Goal: Check status: Check status

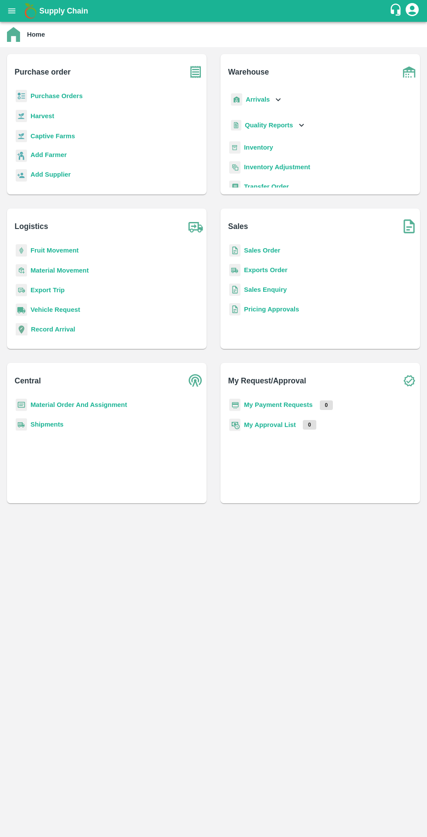
click at [73, 97] on b "Purchase Orders" at bounding box center [57, 95] width 52 height 7
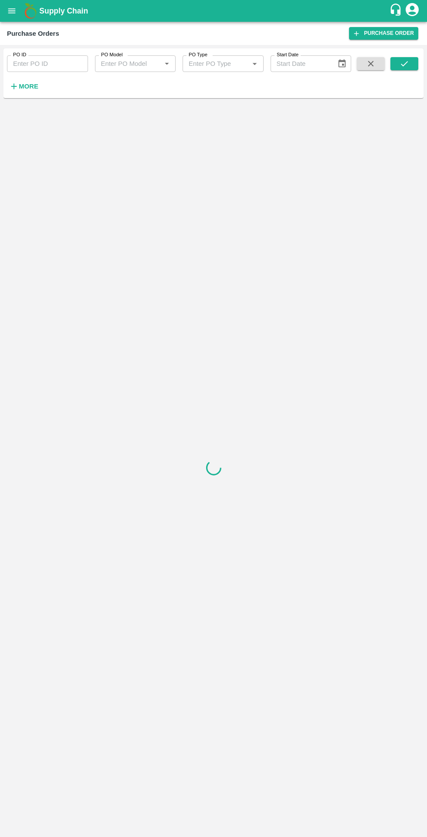
click at [12, 13] on icon "open drawer" at bounding box center [11, 10] width 7 height 5
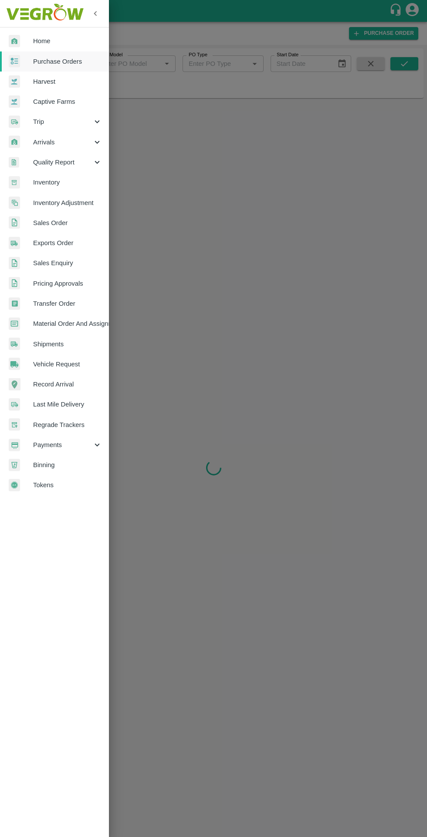
click at [97, 445] on icon at bounding box center [97, 445] width 10 height 10
click at [87, 467] on span "My Payment Requests" at bounding box center [71, 465] width 62 height 10
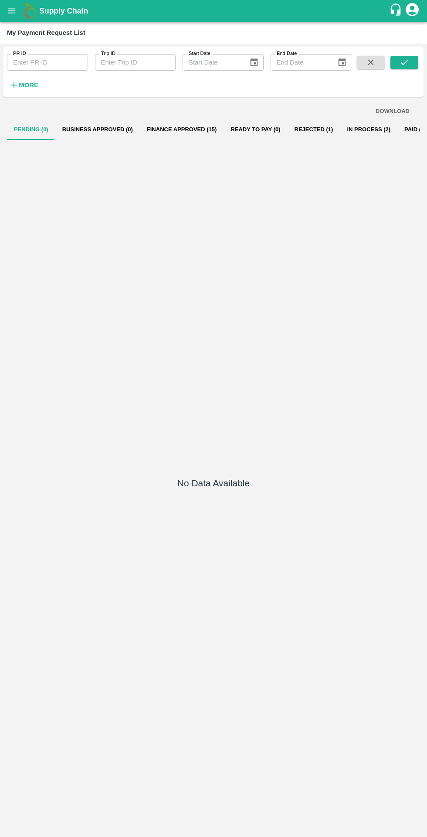
click at [183, 129] on button "Finance Approved (15)" at bounding box center [182, 129] width 84 height 21
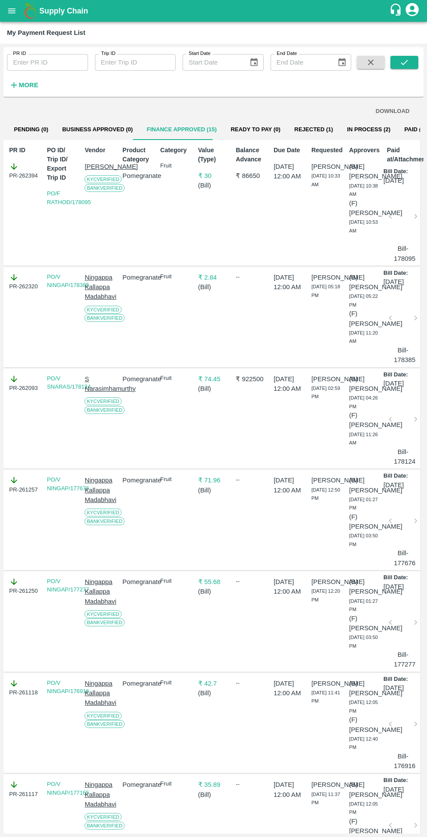
click at [249, 130] on button "Ready To Pay (0)" at bounding box center [256, 129] width 64 height 21
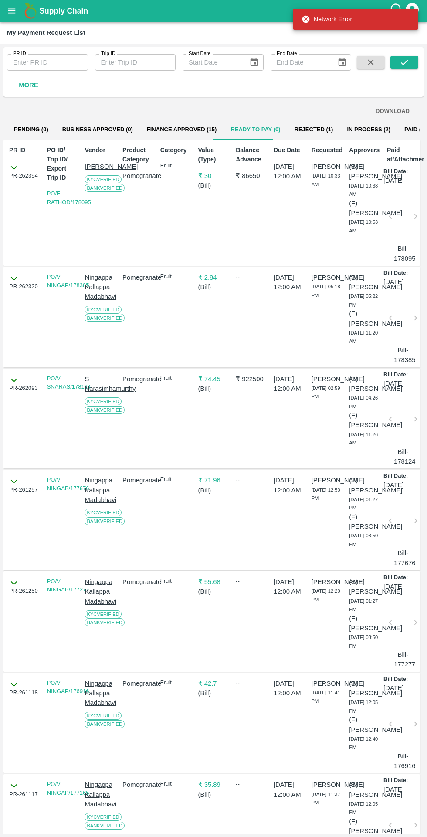
click at [340, 129] on button "In Process (2)" at bounding box center [369, 129] width 58 height 21
click at [351, 136] on button "In Process (2)" at bounding box center [369, 129] width 58 height 21
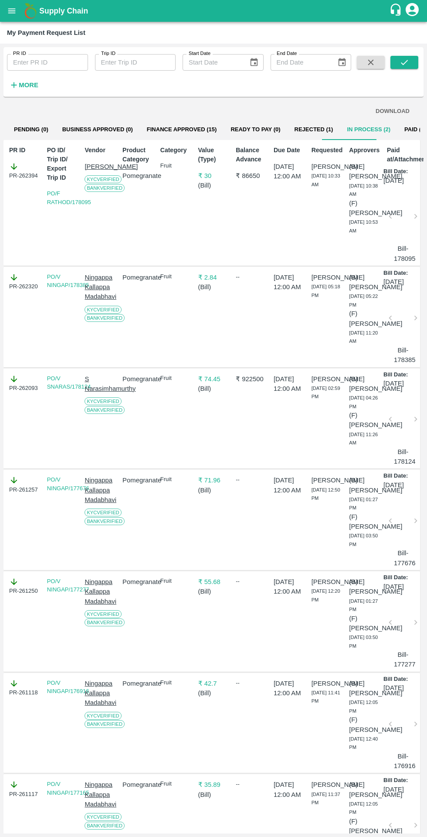
click at [299, 129] on button "Rejected (1)" at bounding box center [314, 129] width 53 height 21
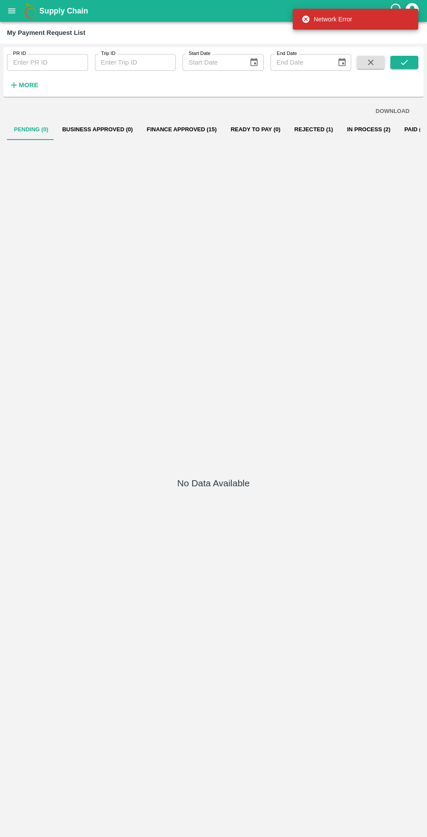
click at [184, 135] on button "Finance Approved (15)" at bounding box center [182, 129] width 84 height 21
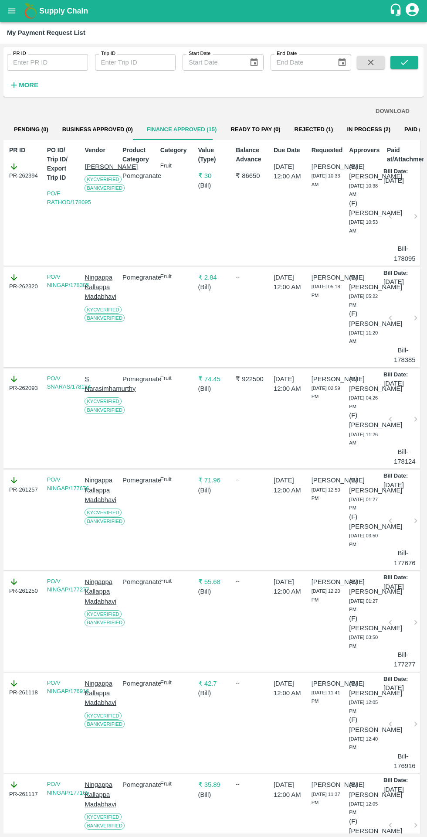
click at [340, 129] on button "In Process (2)" at bounding box center [369, 129] width 58 height 21
